Goal: Information Seeking & Learning: Learn about a topic

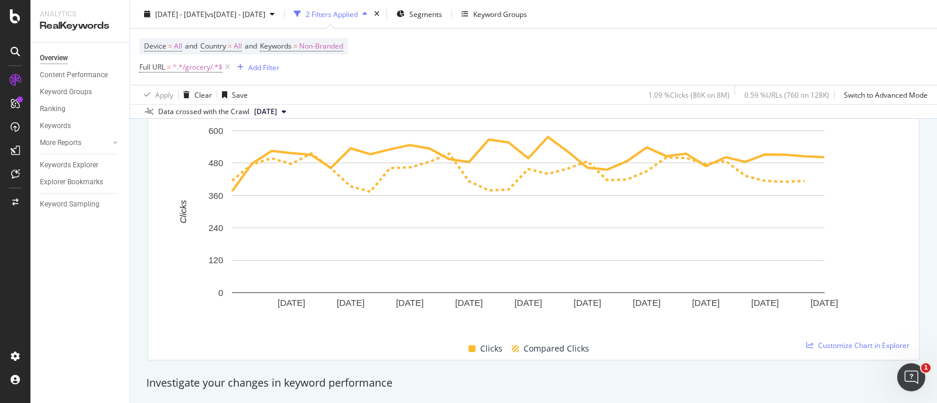
scroll to position [73, 0]
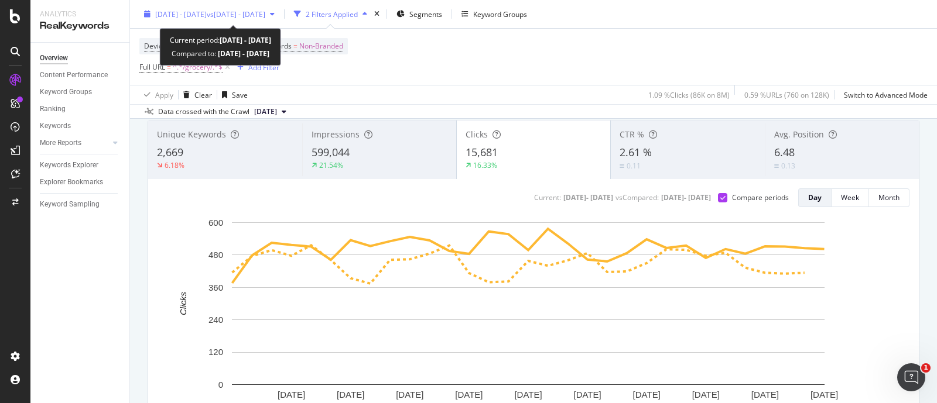
click at [265, 13] on span "vs [DATE] - [DATE]" at bounding box center [236, 14] width 59 height 10
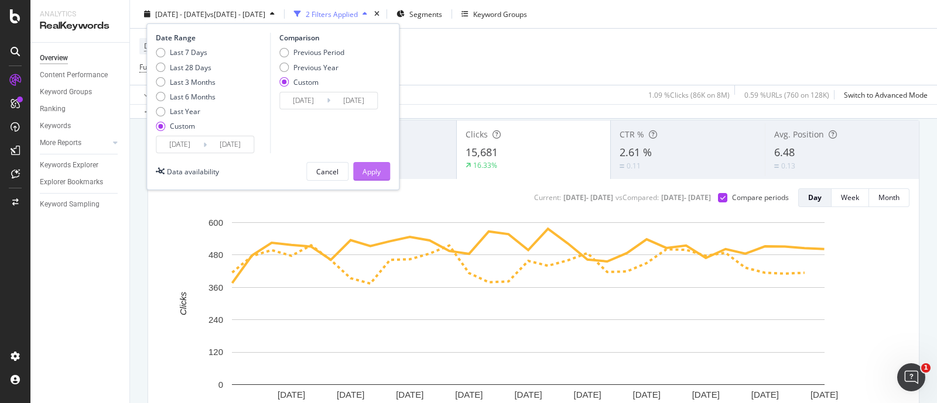
click at [374, 172] on div "Apply" at bounding box center [371, 171] width 18 height 10
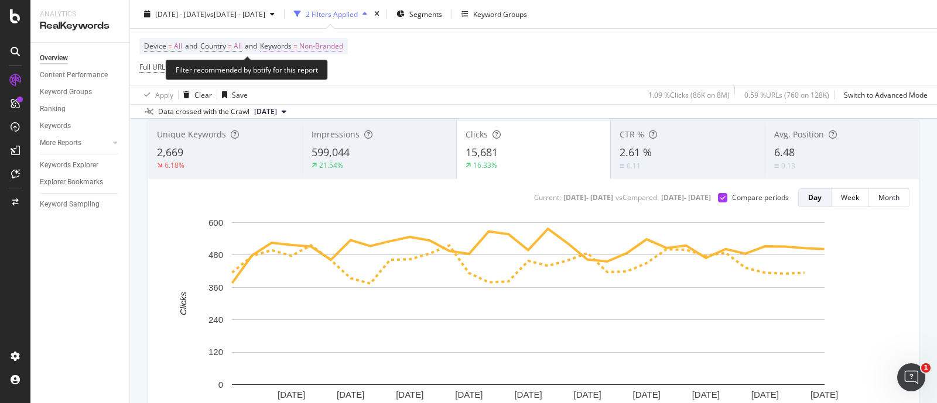
click at [307, 45] on span "Non-Branded" at bounding box center [321, 46] width 44 height 16
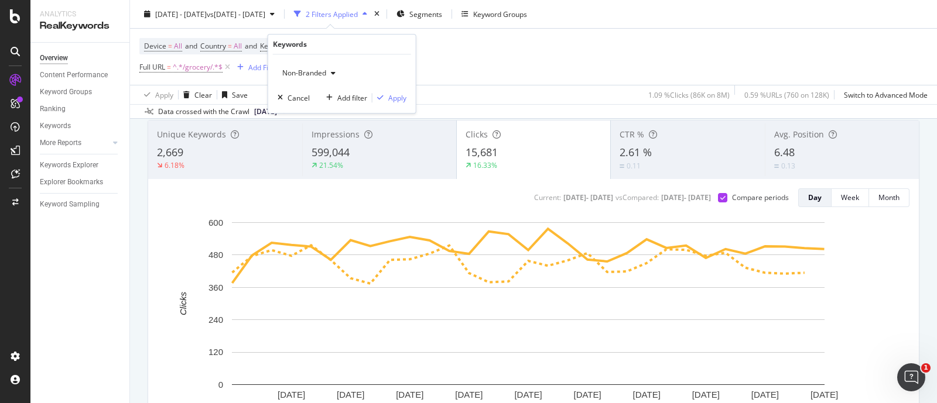
click at [319, 71] on span "Non-Branded" at bounding box center [302, 73] width 49 height 10
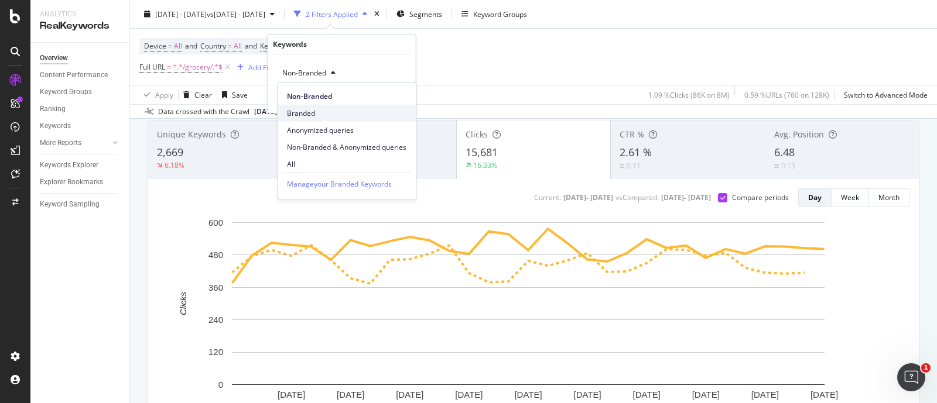
click at [316, 111] on span "Branded" at bounding box center [346, 113] width 119 height 11
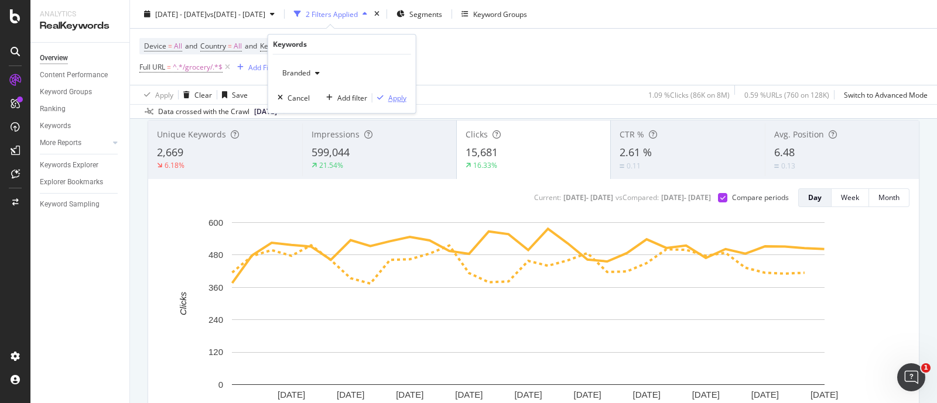
click at [389, 98] on div "Apply" at bounding box center [397, 98] width 18 height 10
